Goal: Task Accomplishment & Management: Complete application form

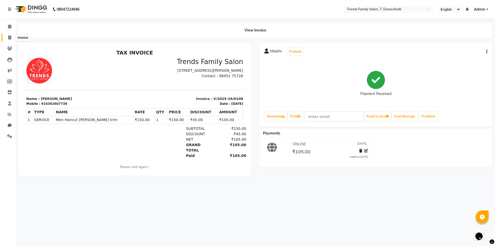
click at [10, 36] on icon at bounding box center [9, 38] width 3 height 4
select select "8481"
select select "service"
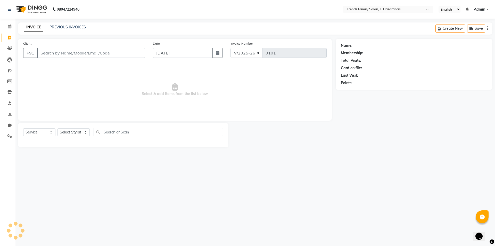
click at [65, 55] on input "Client" at bounding box center [91, 53] width 108 height 10
type input "9448722954"
click at [138, 51] on span "Add Client" at bounding box center [132, 52] width 20 height 5
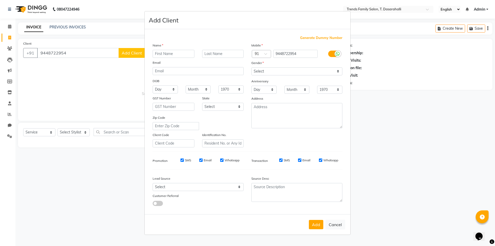
click at [165, 52] on input "text" at bounding box center [174, 54] width 42 height 8
click at [189, 52] on input "text" at bounding box center [174, 54] width 42 height 8
type input "t"
type input "Tejashshri"
click at [282, 68] on select "Select [DEMOGRAPHIC_DATA] [DEMOGRAPHIC_DATA] Other Prefer Not To Say" at bounding box center [296, 71] width 91 height 8
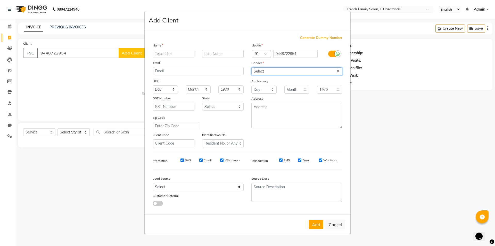
select select "[DEMOGRAPHIC_DATA]"
click at [251, 67] on select "Select [DEMOGRAPHIC_DATA] [DEMOGRAPHIC_DATA] Other Prefer Not To Say" at bounding box center [296, 71] width 91 height 8
click at [314, 224] on button "Add" at bounding box center [316, 224] width 14 height 9
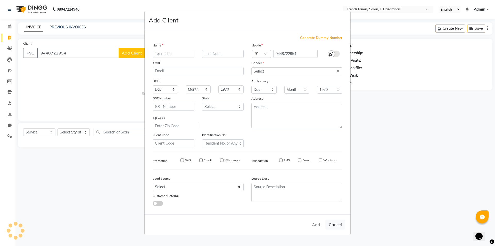
select select
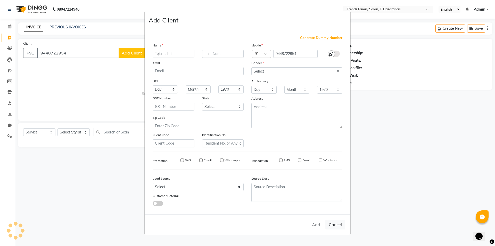
select select
checkbox input "false"
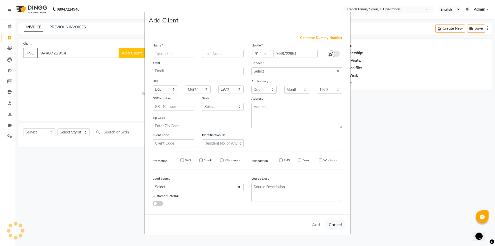
checkbox input "false"
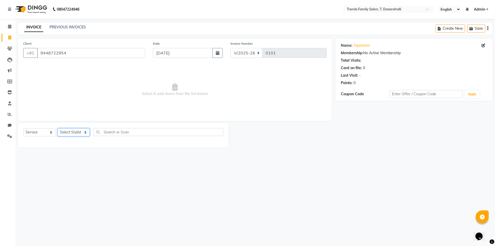
click at [81, 131] on select "Select Stylist [PERSON_NAME] [PERSON_NAME] Ayaan [PERSON_NAME] Danish Danish [P…" at bounding box center [73, 132] width 32 height 8
select select "89877"
click at [57, 128] on select "Select Stylist [PERSON_NAME] [PERSON_NAME] Ayaan [PERSON_NAME] Danish Danish [P…" at bounding box center [73, 132] width 32 height 8
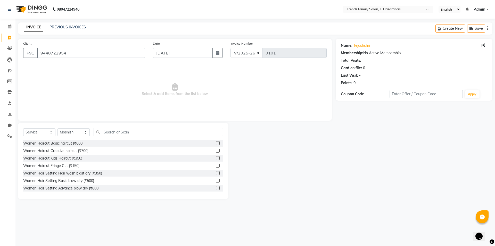
click at [216, 173] on label at bounding box center [218, 173] width 4 height 4
click at [216, 173] on input "checkbox" at bounding box center [217, 172] width 3 height 3
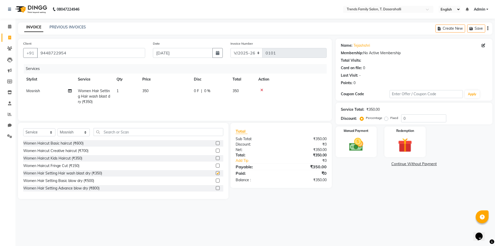
checkbox input "false"
click at [77, 134] on select "Select Stylist [PERSON_NAME] [PERSON_NAME] Ayaan [PERSON_NAME] Danish Danish [P…" at bounding box center [73, 132] width 32 height 8
select select "90264"
click at [57, 128] on select "Select Stylist [PERSON_NAME] [PERSON_NAME] Ayaan [PERSON_NAME] Danish Danish [P…" at bounding box center [73, 132] width 32 height 8
click at [216, 173] on label at bounding box center [218, 173] width 4 height 4
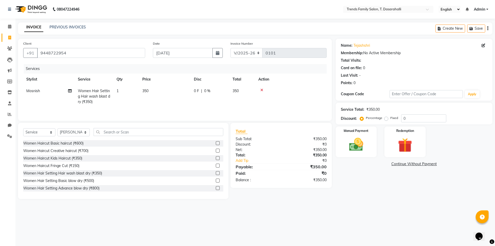
click at [216, 173] on input "checkbox" at bounding box center [217, 172] width 3 height 3
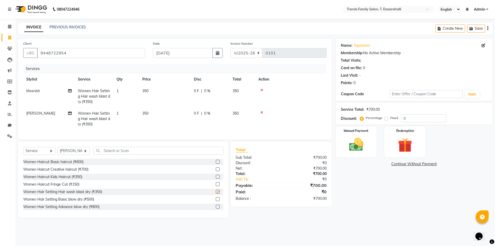
checkbox input "false"
click at [69, 155] on select "Select Stylist [PERSON_NAME] [PERSON_NAME] Ayaan [PERSON_NAME] Danish Danish [P…" at bounding box center [73, 151] width 32 height 8
select select "89889"
click at [57, 151] on select "Select Stylist [PERSON_NAME] [PERSON_NAME] Ayaan [PERSON_NAME] Danish Danish [P…" at bounding box center [73, 151] width 32 height 8
click at [216, 193] on label at bounding box center [218, 191] width 4 height 4
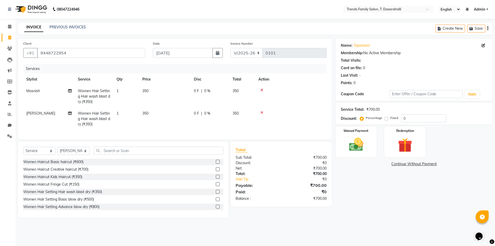
click at [216, 193] on input "checkbox" at bounding box center [217, 191] width 3 height 3
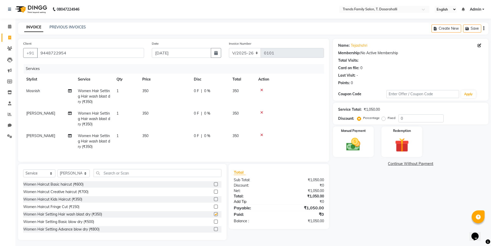
checkbox input "false"
click at [357, 142] on img at bounding box center [354, 144] width 24 height 17
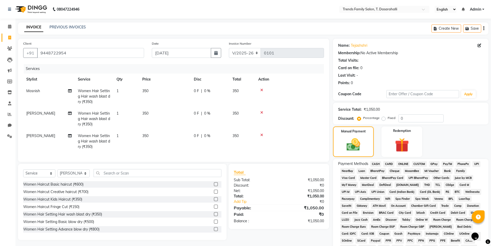
click at [407, 163] on span "ONLINE" at bounding box center [402, 164] width 13 height 6
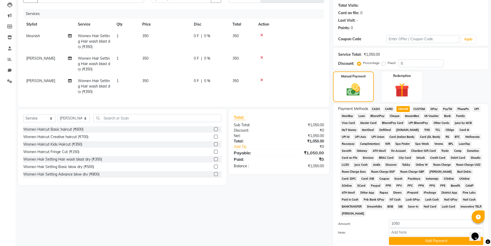
scroll to position [94, 0]
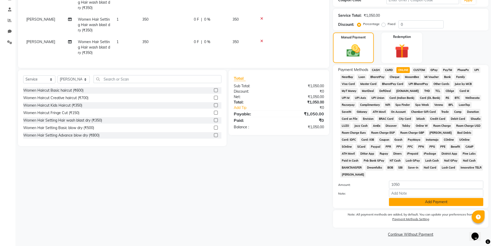
click at [414, 200] on button "Add Payment" at bounding box center [436, 202] width 94 height 8
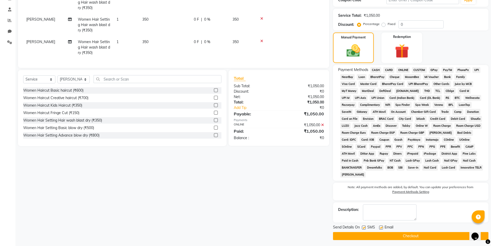
drag, startPoint x: 391, startPoint y: 234, endPoint x: 244, endPoint y: 224, distance: 147.0
click at [391, 234] on button "Checkout" at bounding box center [410, 236] width 155 height 8
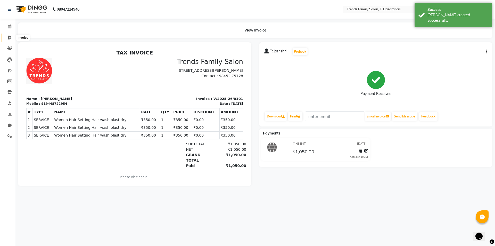
click at [7, 37] on span at bounding box center [9, 38] width 9 height 6
select select "8481"
select select "service"
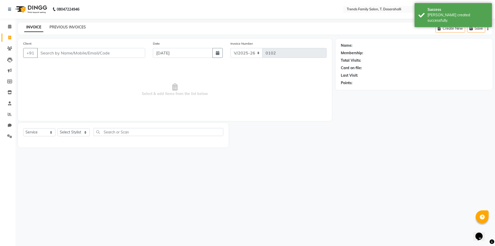
click at [72, 26] on link "PREVIOUS INVOICES" at bounding box center [67, 27] width 36 height 5
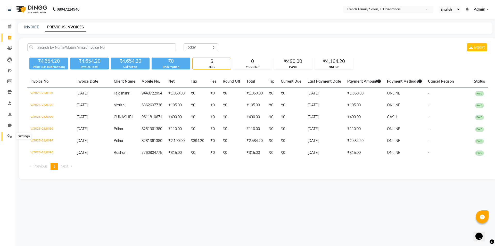
click at [9, 136] on icon at bounding box center [9, 136] width 5 height 4
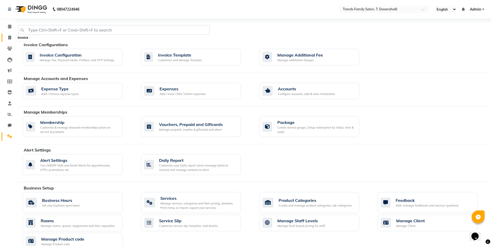
click at [9, 36] on icon at bounding box center [9, 38] width 3 height 4
select select "service"
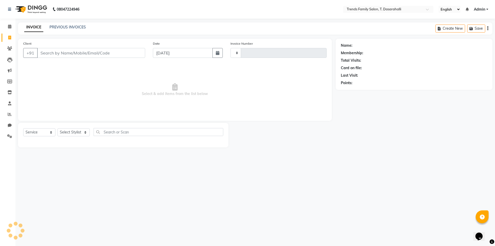
type input "0102"
select select "8481"
click at [72, 27] on link "PREVIOUS INVOICES" at bounding box center [67, 27] width 36 height 5
